Goal: Book appointment/travel/reservation

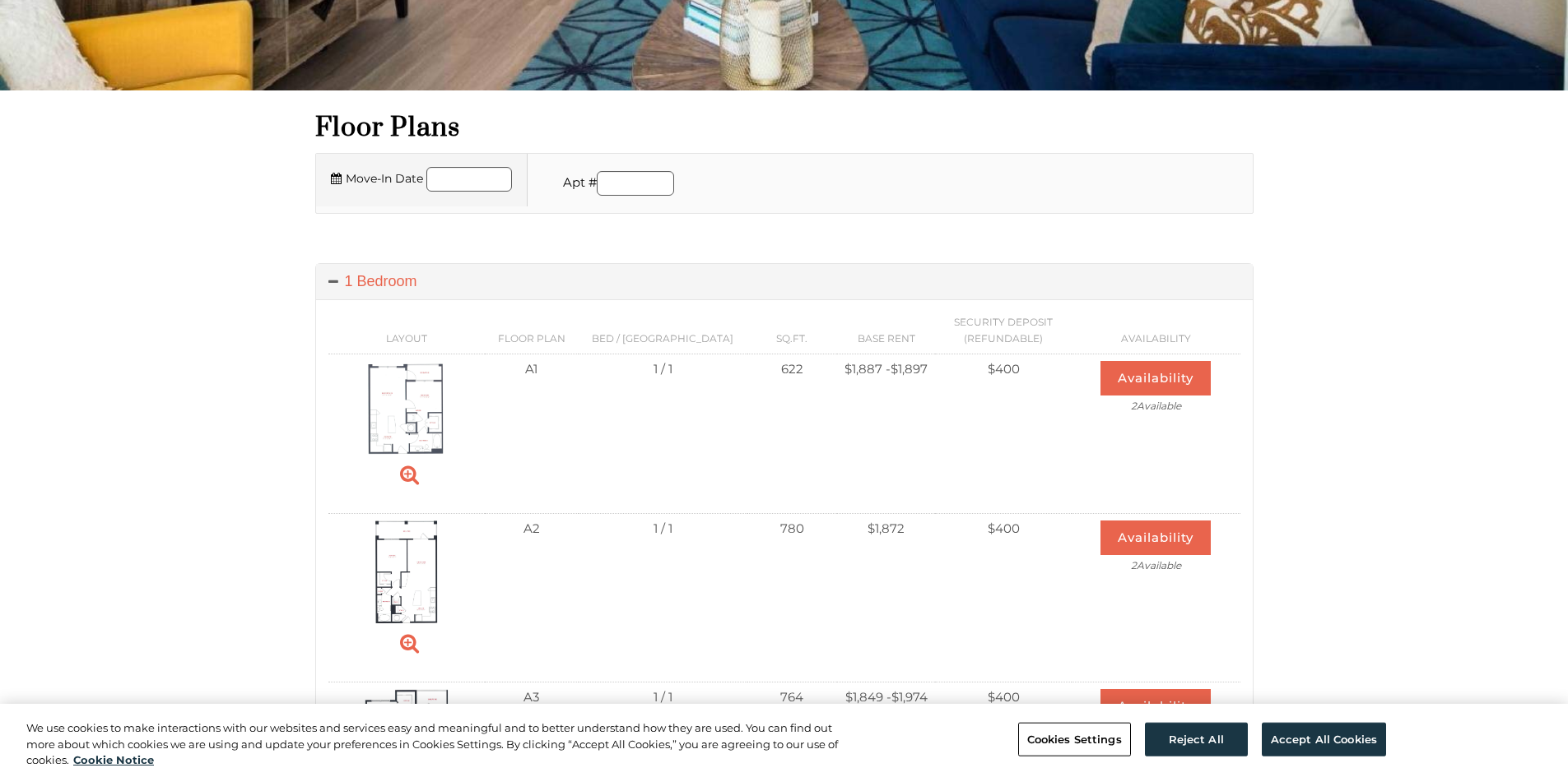
scroll to position [411, 0]
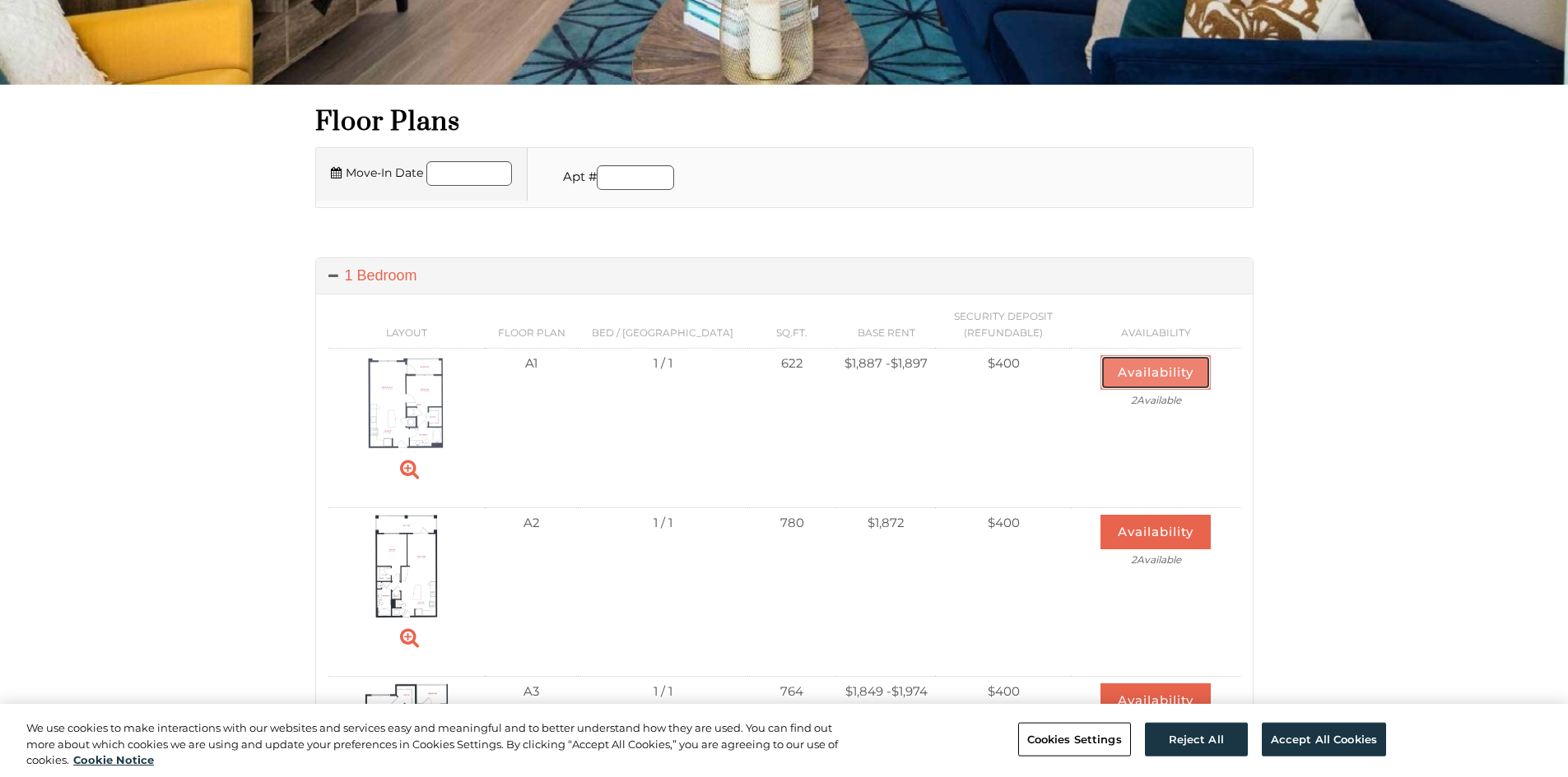
click at [1151, 368] on button "Availability" at bounding box center [1155, 372] width 110 height 34
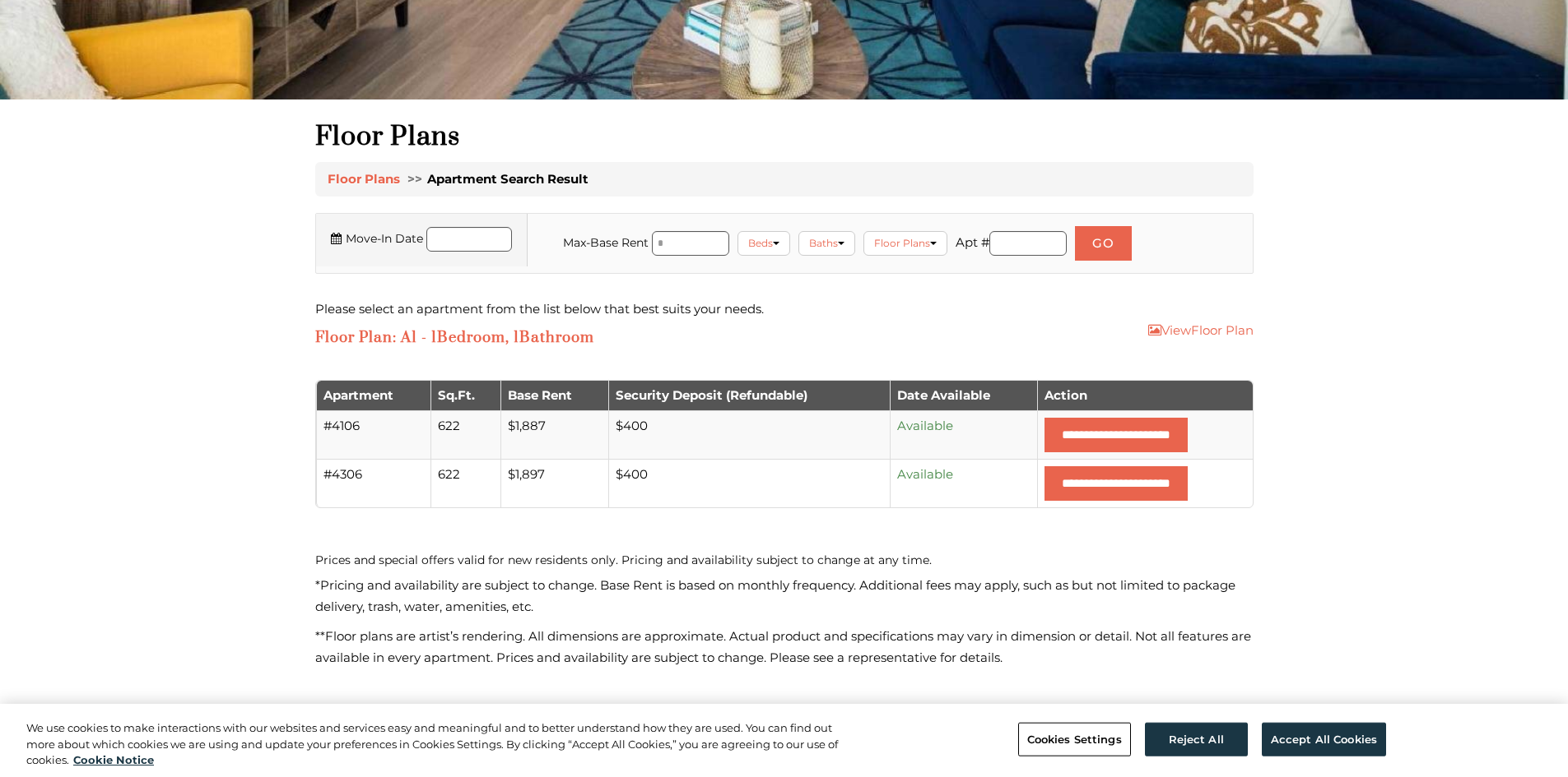
scroll to position [411, 0]
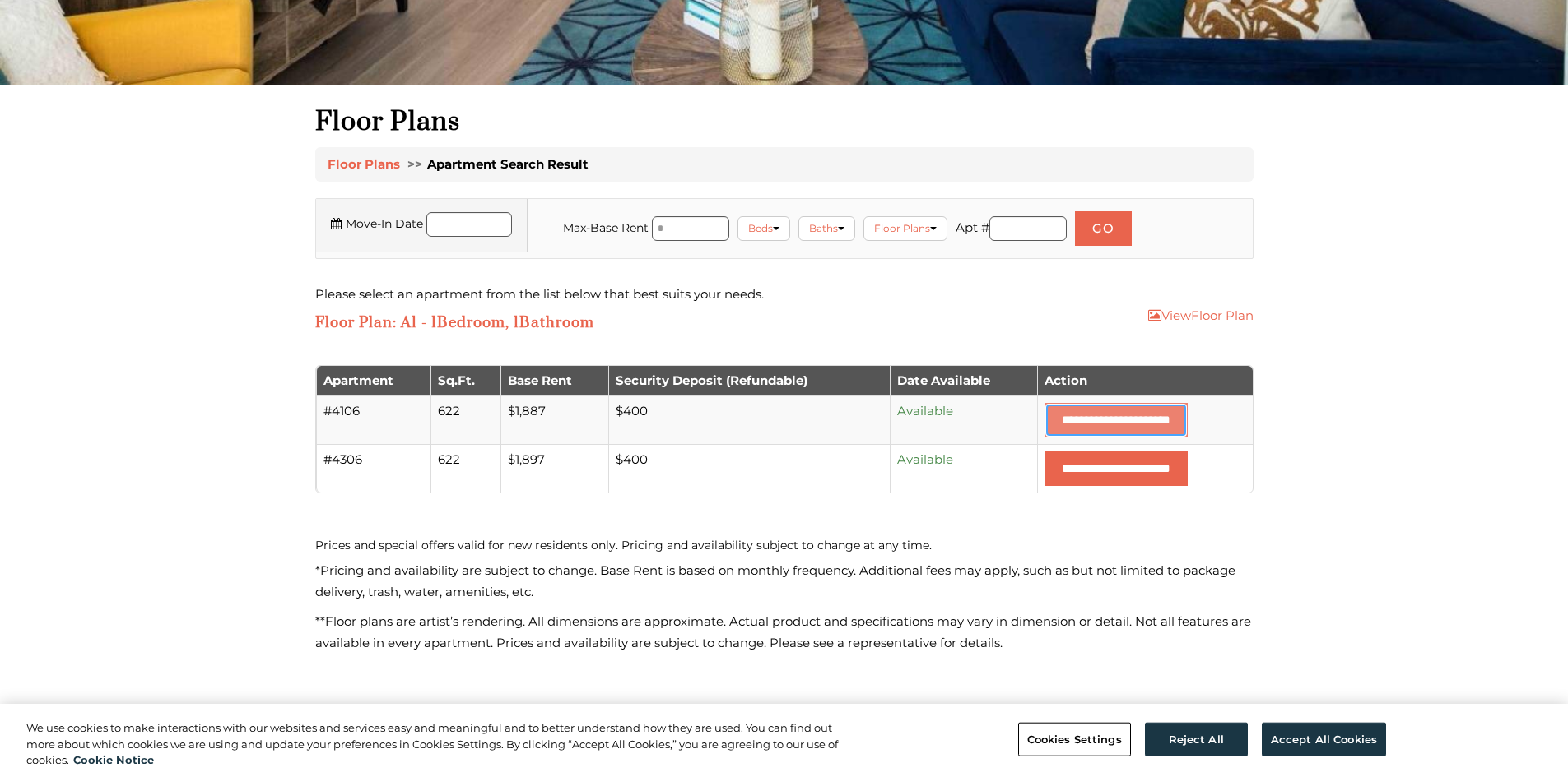
click at [1049, 423] on input "**********" at bounding box center [1116, 420] width 144 height 34
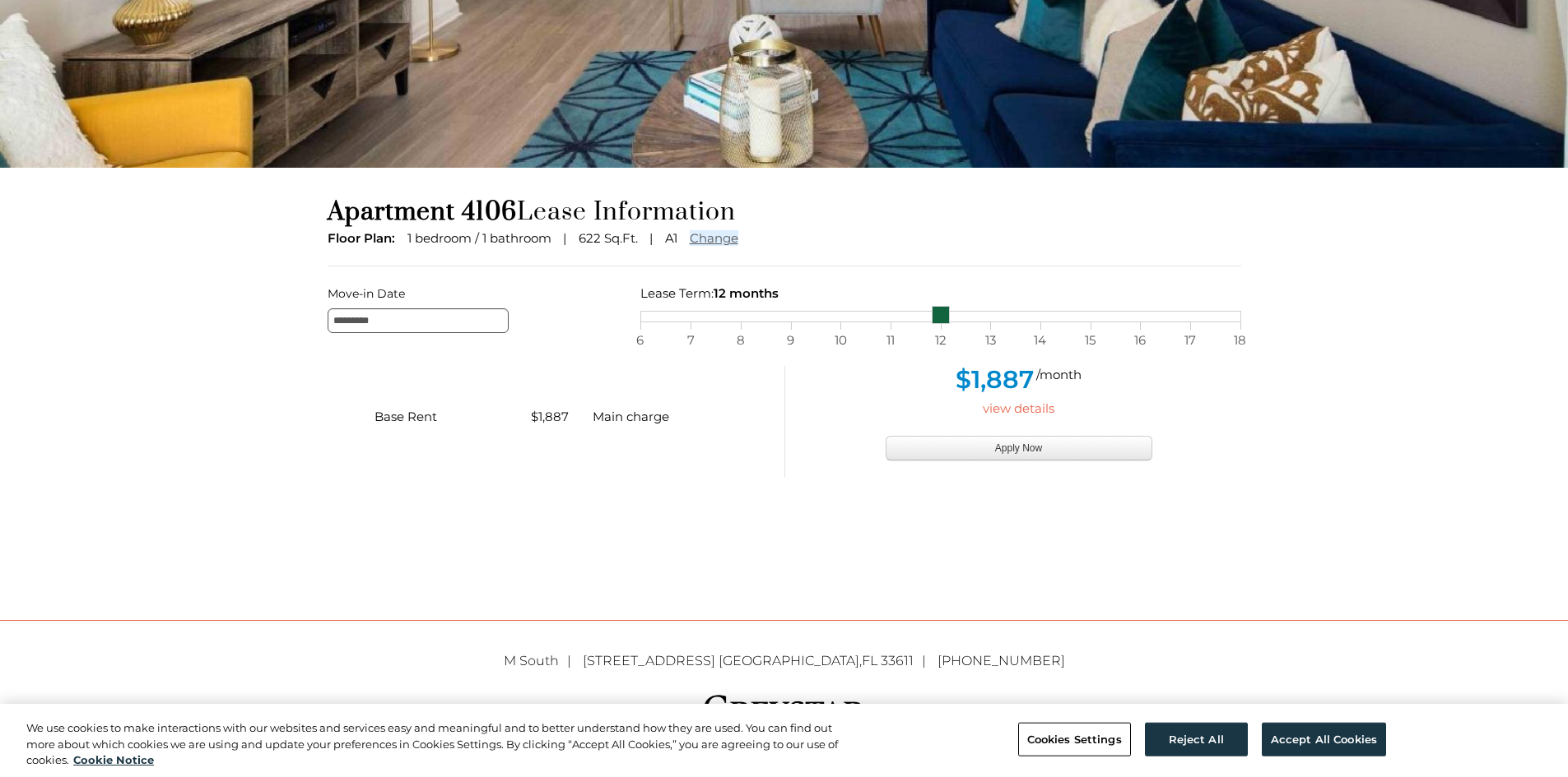
scroll to position [329, 0]
click at [640, 338] on span "6" at bounding box center [640, 339] width 17 height 21
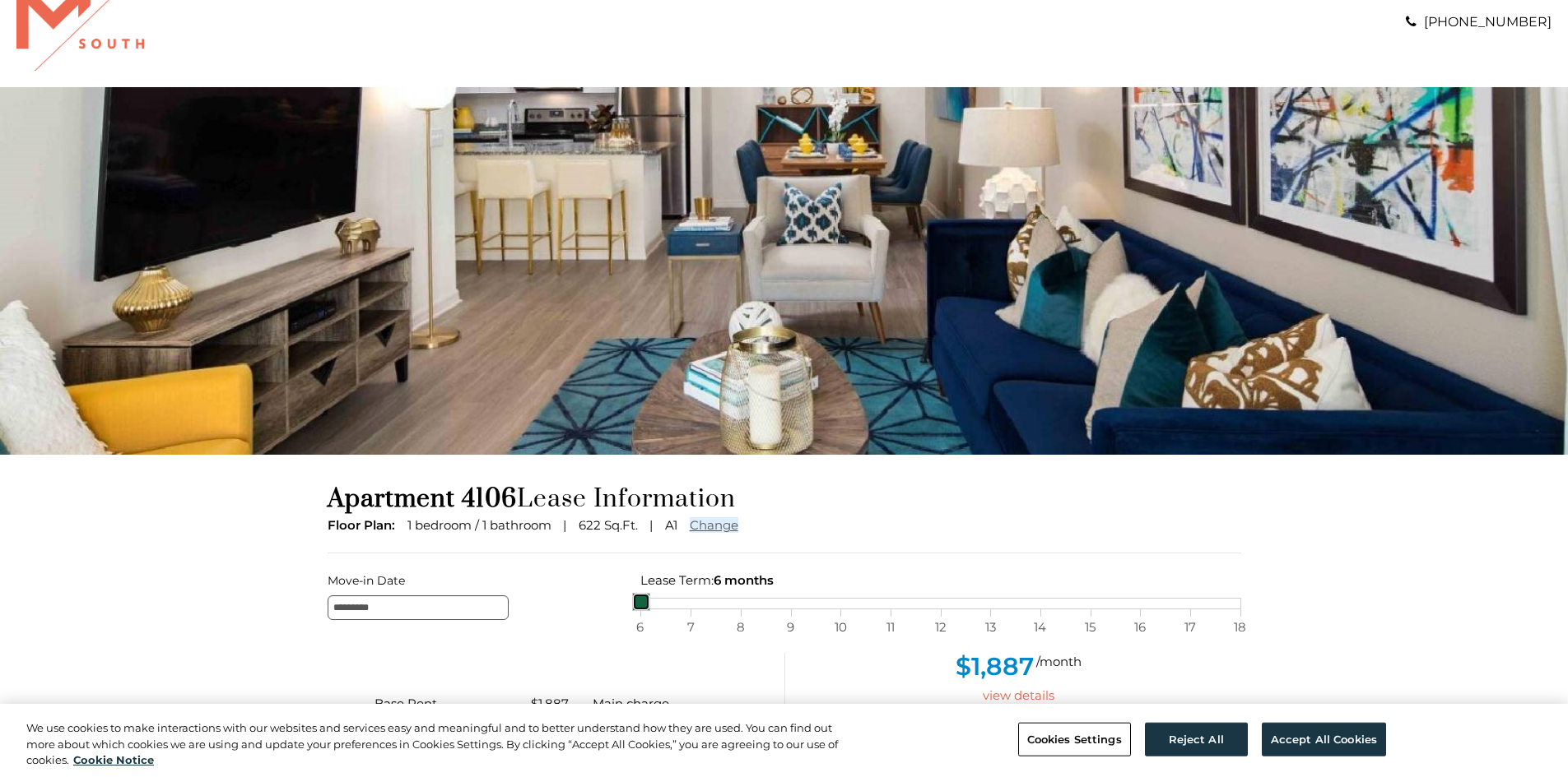
scroll to position [0, 0]
